Goal: Task Accomplishment & Management: Use online tool/utility

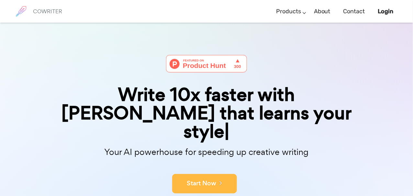
click at [219, 179] on icon at bounding box center [219, 182] width 6 height 7
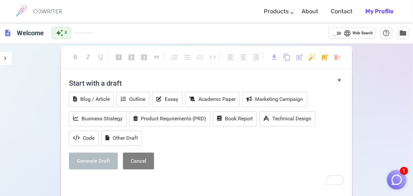
click at [117, 81] on h4 "Start with a draft" at bounding box center [206, 83] width 275 height 16
click at [81, 82] on h4 "Start with a draft" at bounding box center [206, 83] width 275 height 16
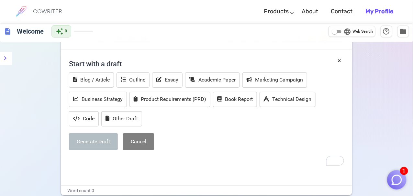
scroll to position [17, 0]
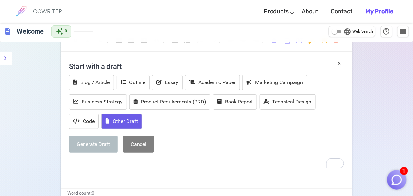
click at [122, 120] on button "Other Draft" at bounding box center [121, 121] width 41 height 15
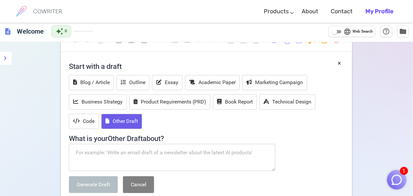
click at [125, 120] on button "Other Draft" at bounding box center [121, 121] width 41 height 15
click at [103, 65] on h4 "Start with a draft" at bounding box center [206, 67] width 275 height 16
drag, startPoint x: 124, startPoint y: 65, endPoint x: 66, endPoint y: 71, distance: 58.4
click at [66, 71] on div "× Start with a draft Blog / Article Outline Essay Academic Paper Marketing Camp…" at bounding box center [206, 139] width 291 height 160
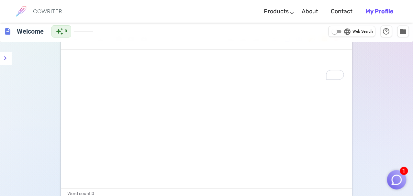
scroll to position [0, 0]
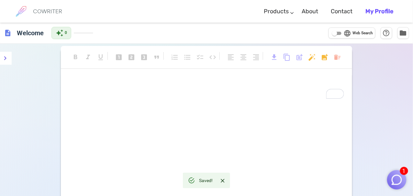
click at [85, 84] on p "﻿" at bounding box center [206, 82] width 275 height 9
paste div "To enrich screen reader interactions, please activate Accessibility in Grammarl…"
drag, startPoint x: 76, startPoint y: 79, endPoint x: 110, endPoint y: 85, distance: 34.3
click at [110, 85] on p "﻿" at bounding box center [206, 82] width 275 height 9
click at [7, 57] on icon "menu" at bounding box center [5, 58] width 8 height 8
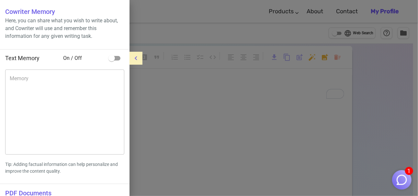
click at [200, 111] on div at bounding box center [209, 98] width 418 height 196
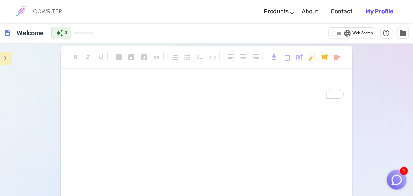
click at [103, 89] on div "﻿ ﻿" at bounding box center [206, 88] width 275 height 21
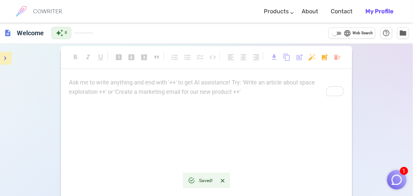
click at [381, 15] on b "My Profile" at bounding box center [379, 11] width 28 height 7
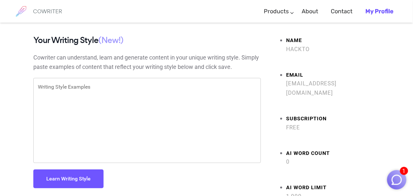
scroll to position [92, 0]
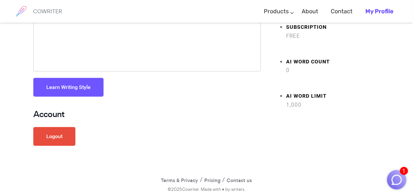
click at [51, 134] on link "Logout" at bounding box center [54, 136] width 42 height 19
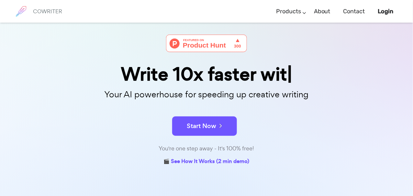
scroll to position [20, 0]
